Goal: Find specific page/section

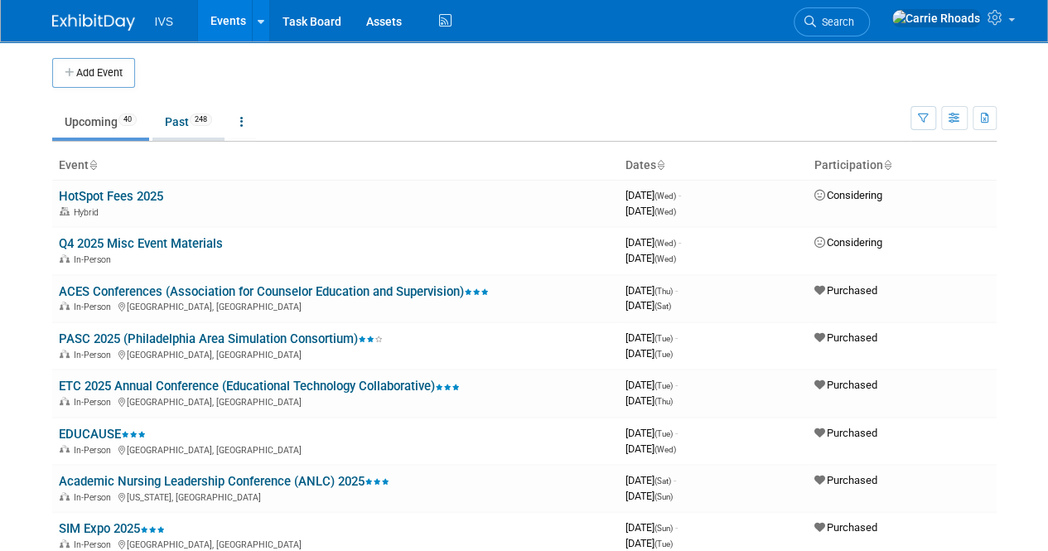
click at [174, 121] on link "Past 248" at bounding box center [188, 121] width 72 height 31
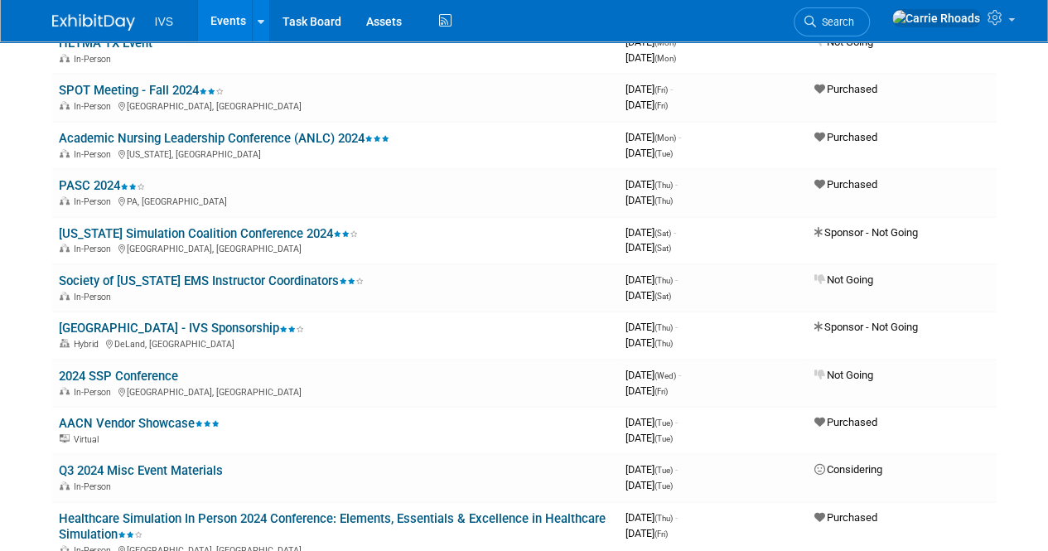
scroll to position [3644, 0]
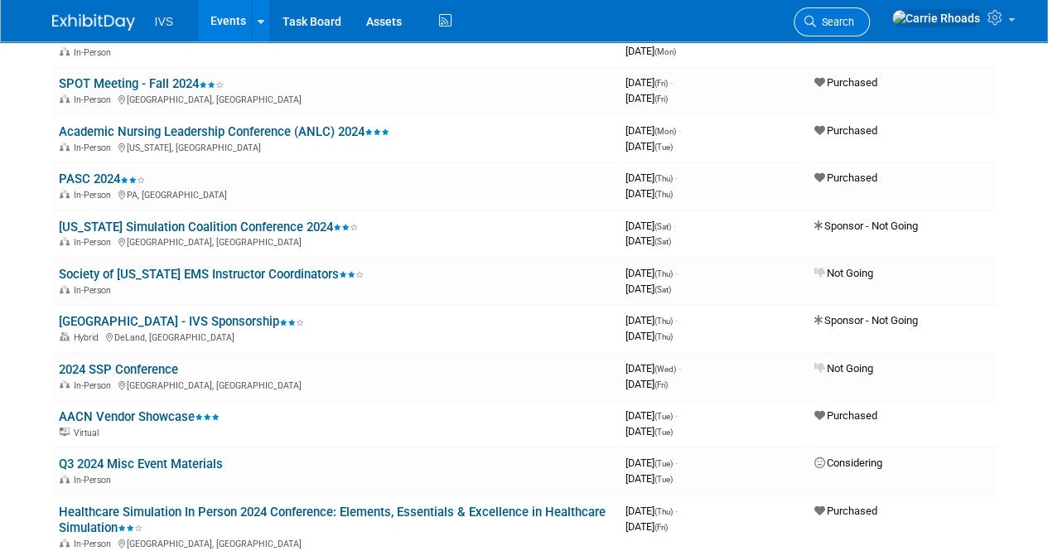
click at [816, 19] on icon at bounding box center [810, 22] width 12 height 12
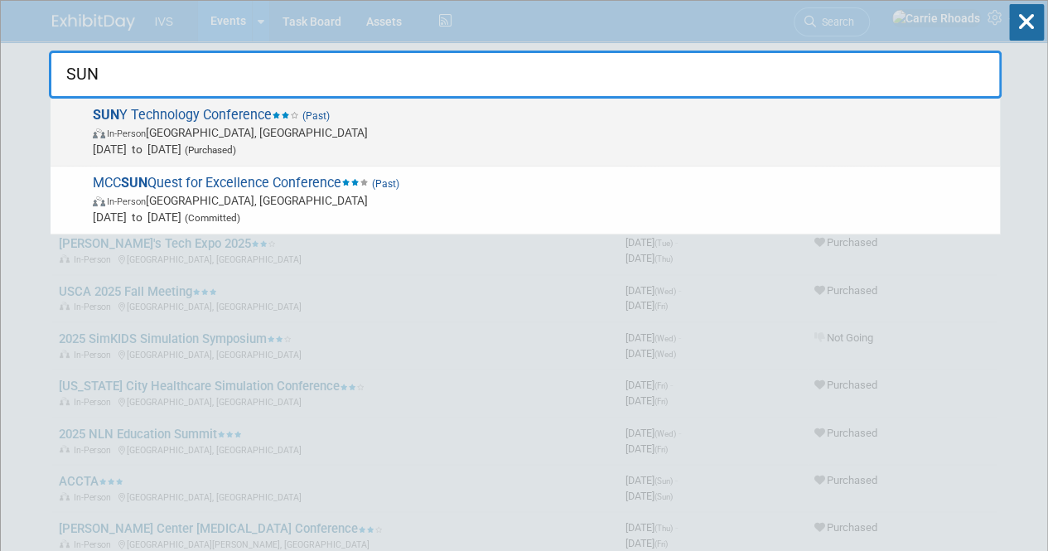
type input "SUN"
click at [252, 128] on span "In-Person Lake Placid, NY" at bounding box center [542, 132] width 899 height 17
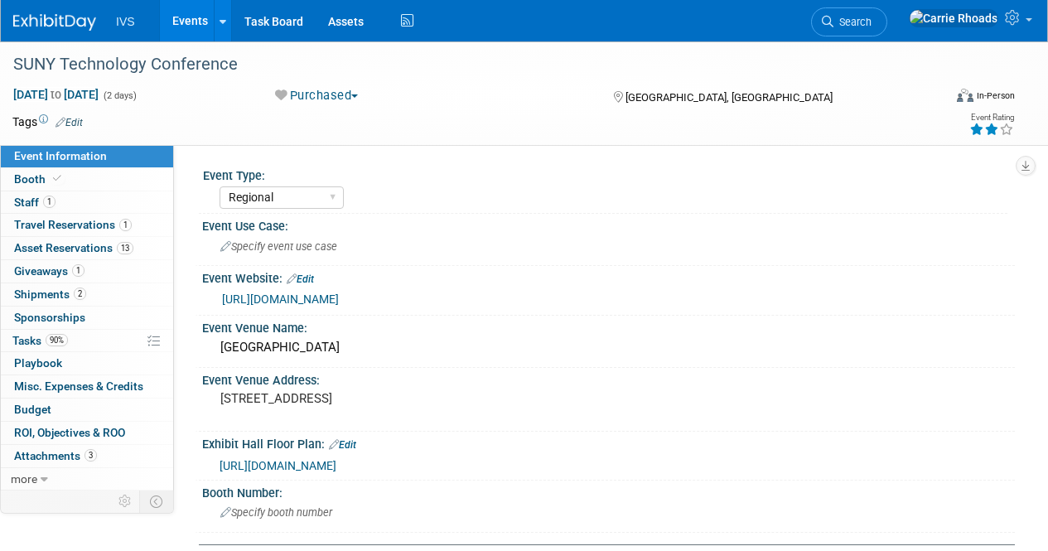
select select "Regional"
